Goal: Navigation & Orientation: Find specific page/section

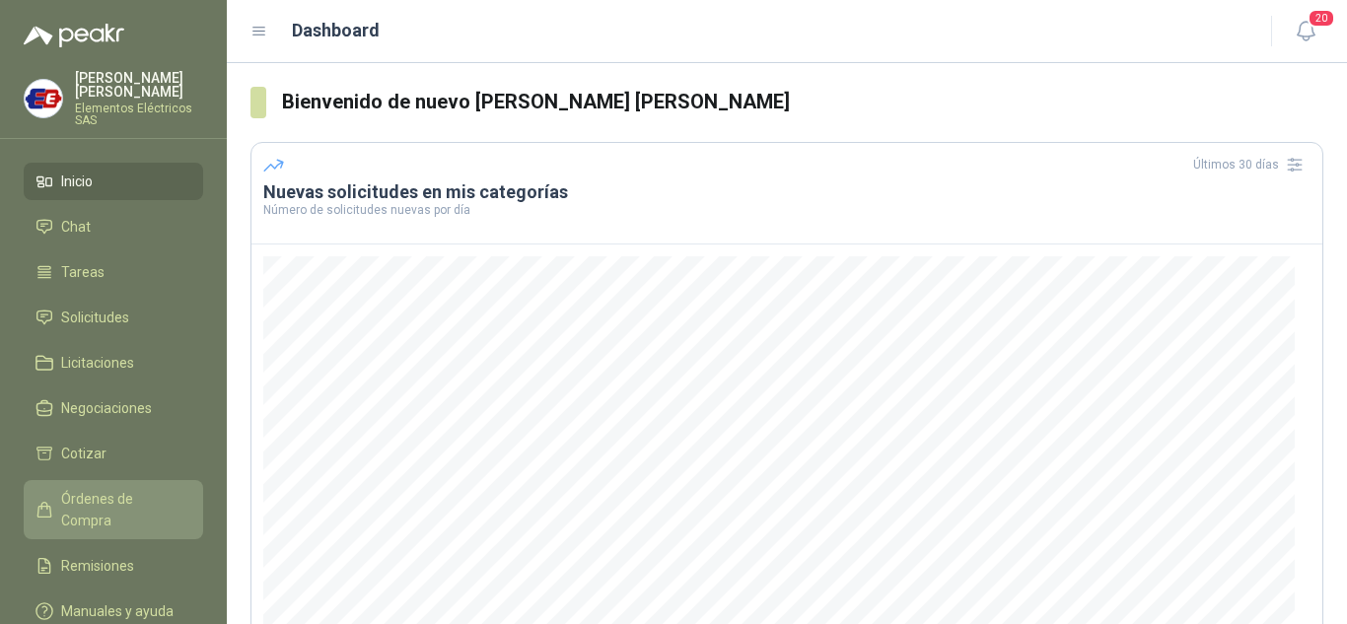
click at [89, 501] on span "Órdenes de Compra" at bounding box center [122, 509] width 123 height 43
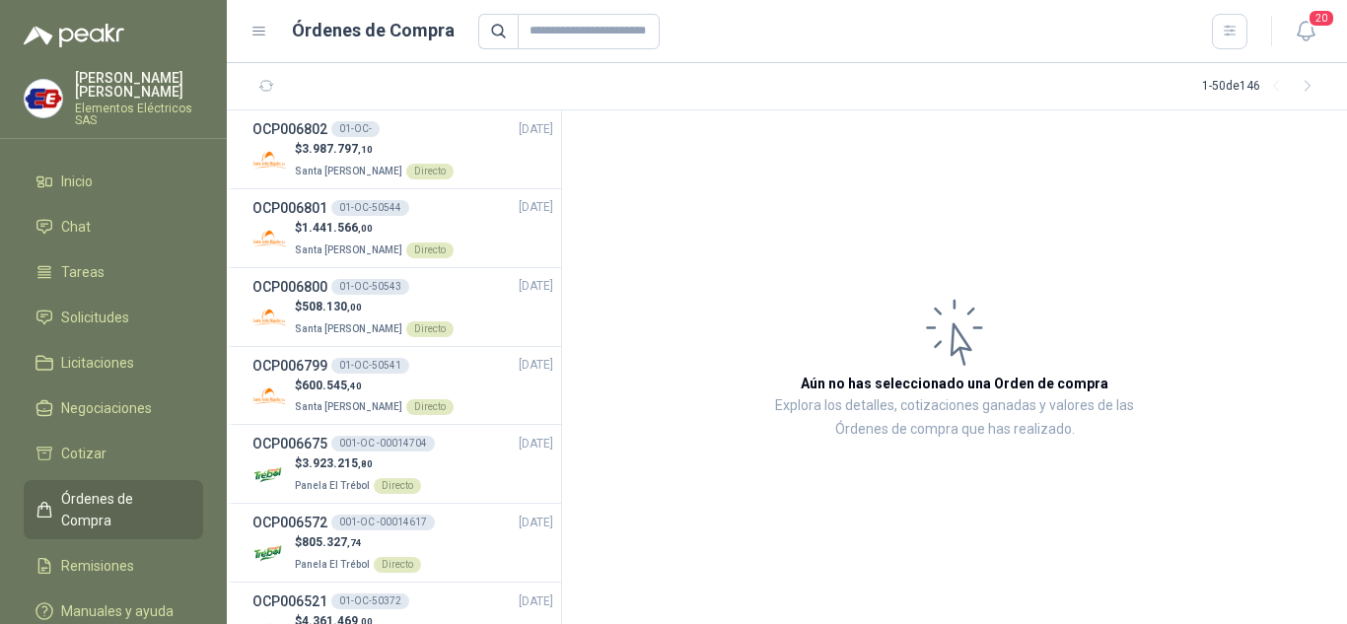
click at [89, 493] on span "Órdenes de Compra" at bounding box center [122, 509] width 123 height 43
click at [114, 398] on span "Negociaciones" at bounding box center [106, 408] width 91 height 22
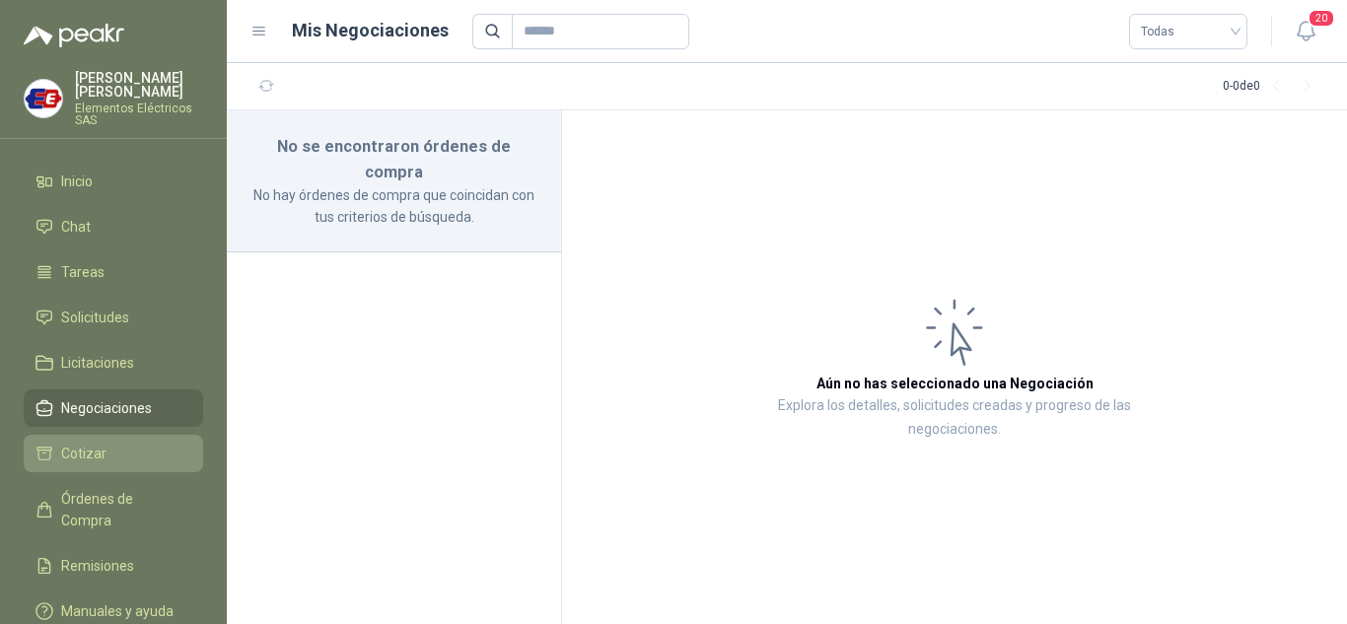
click at [89, 445] on span "Cotizar" at bounding box center [83, 454] width 45 height 22
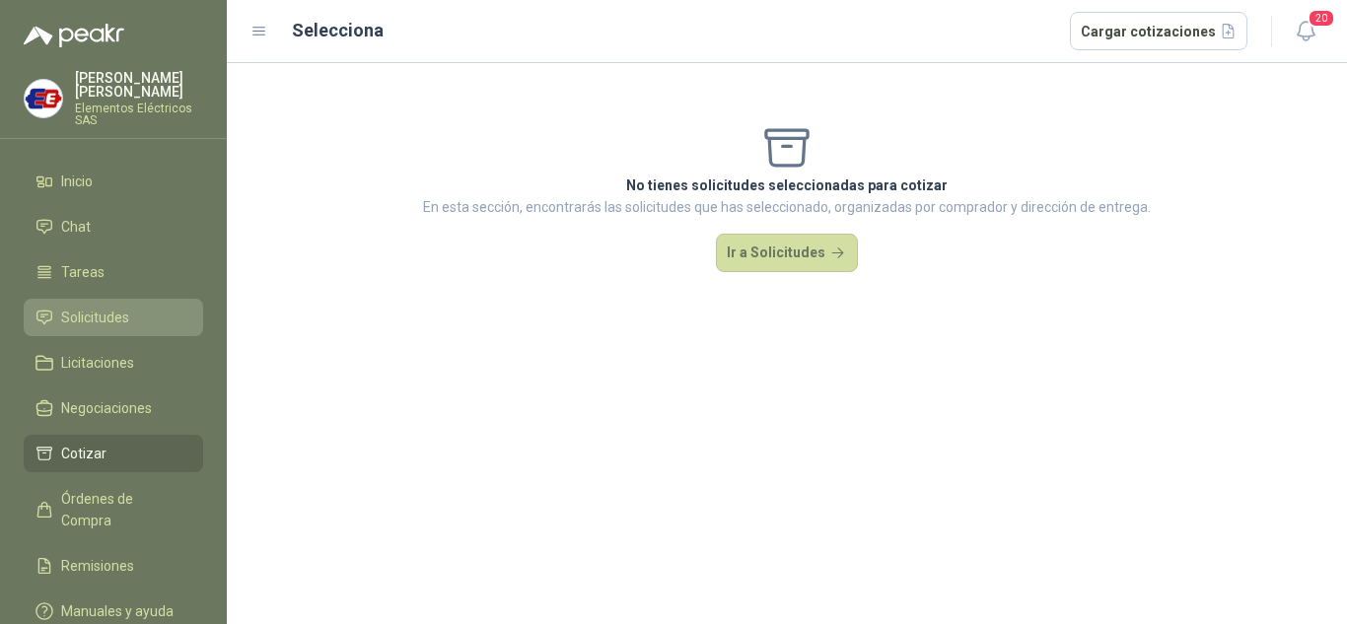
click at [79, 319] on span "Solicitudes" at bounding box center [95, 318] width 68 height 22
